Goal: Obtain resource: Download file/media

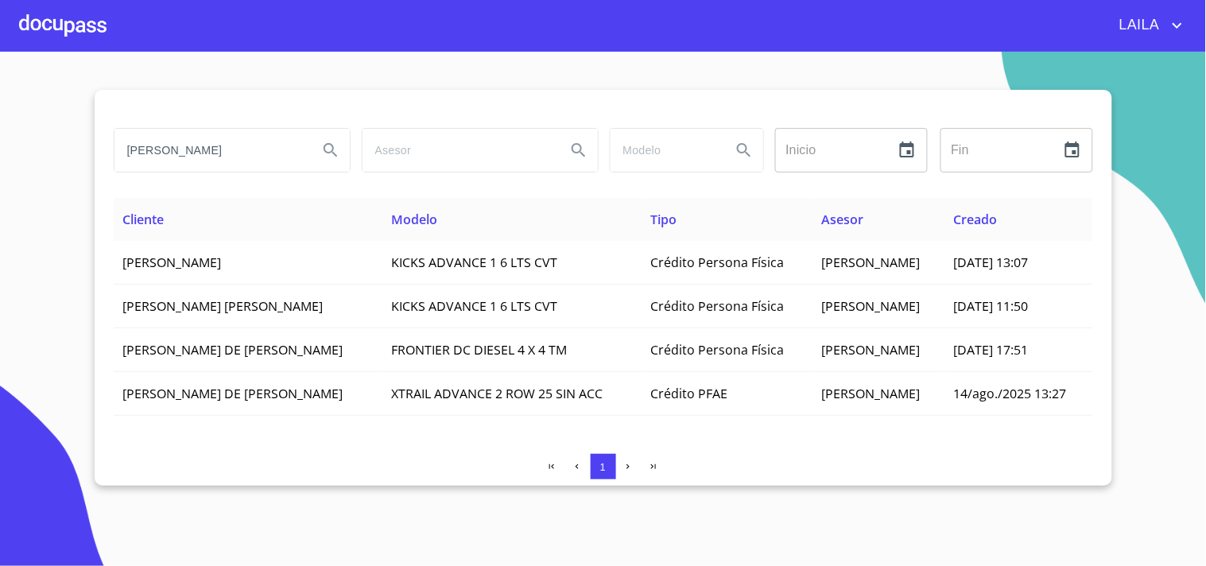
click at [183, 146] on input "[PERSON_NAME]" at bounding box center [209, 150] width 191 height 43
type input "[PERSON_NAME]"
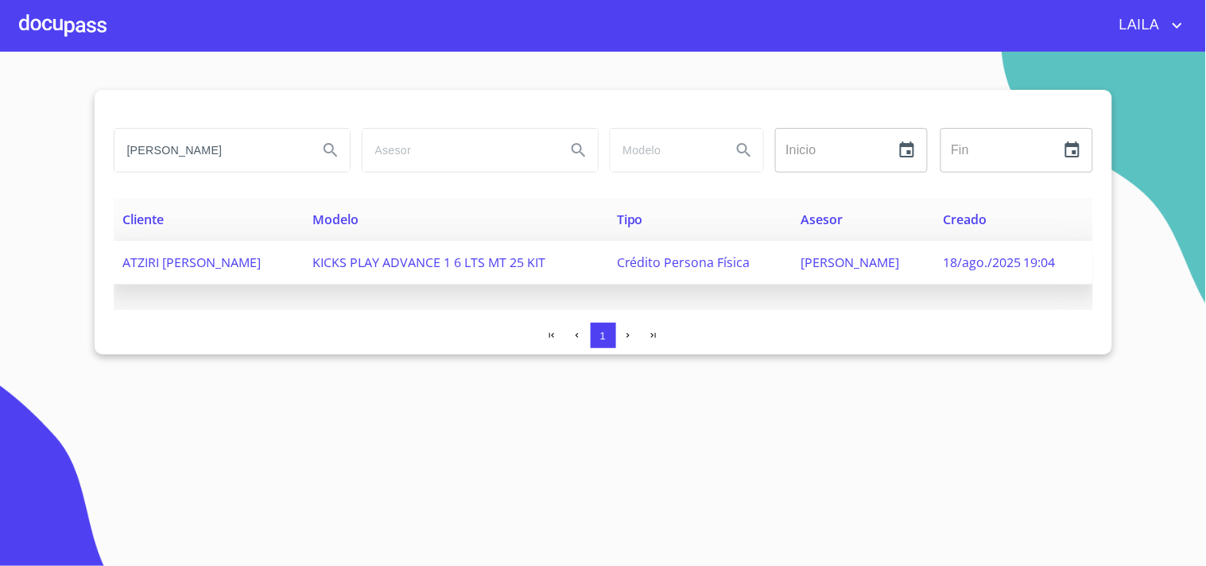
click at [728, 269] on td "Crédito Persona Física" at bounding box center [699, 263] width 184 height 44
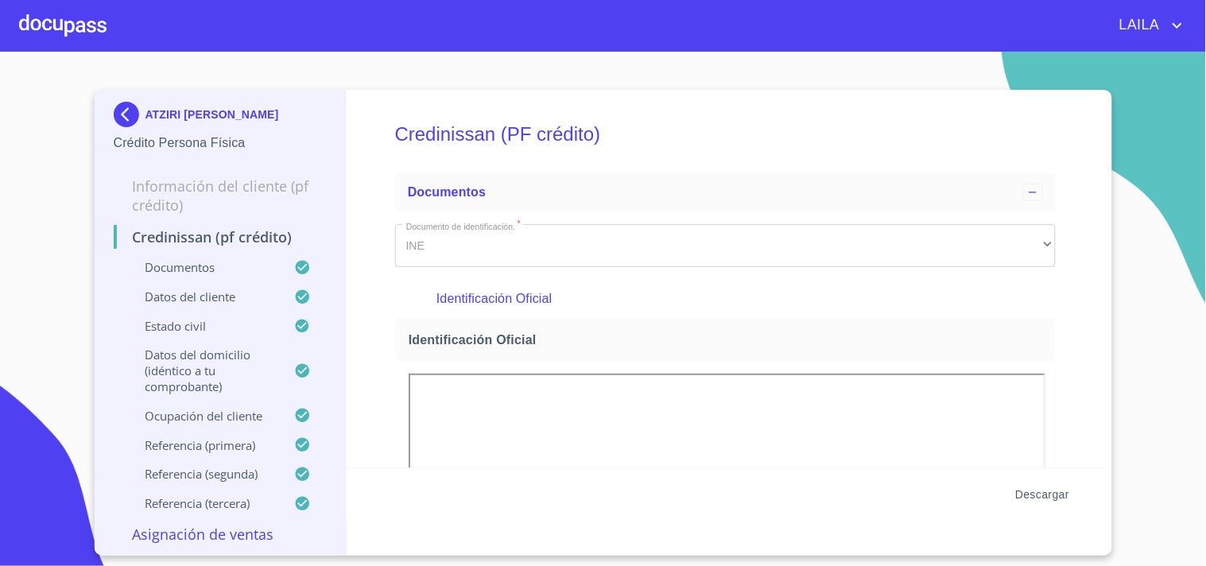
click at [1033, 496] on span "Descargar" at bounding box center [1042, 495] width 54 height 20
click at [123, 106] on img at bounding box center [130, 114] width 32 height 25
